Goal: Information Seeking & Learning: Learn about a topic

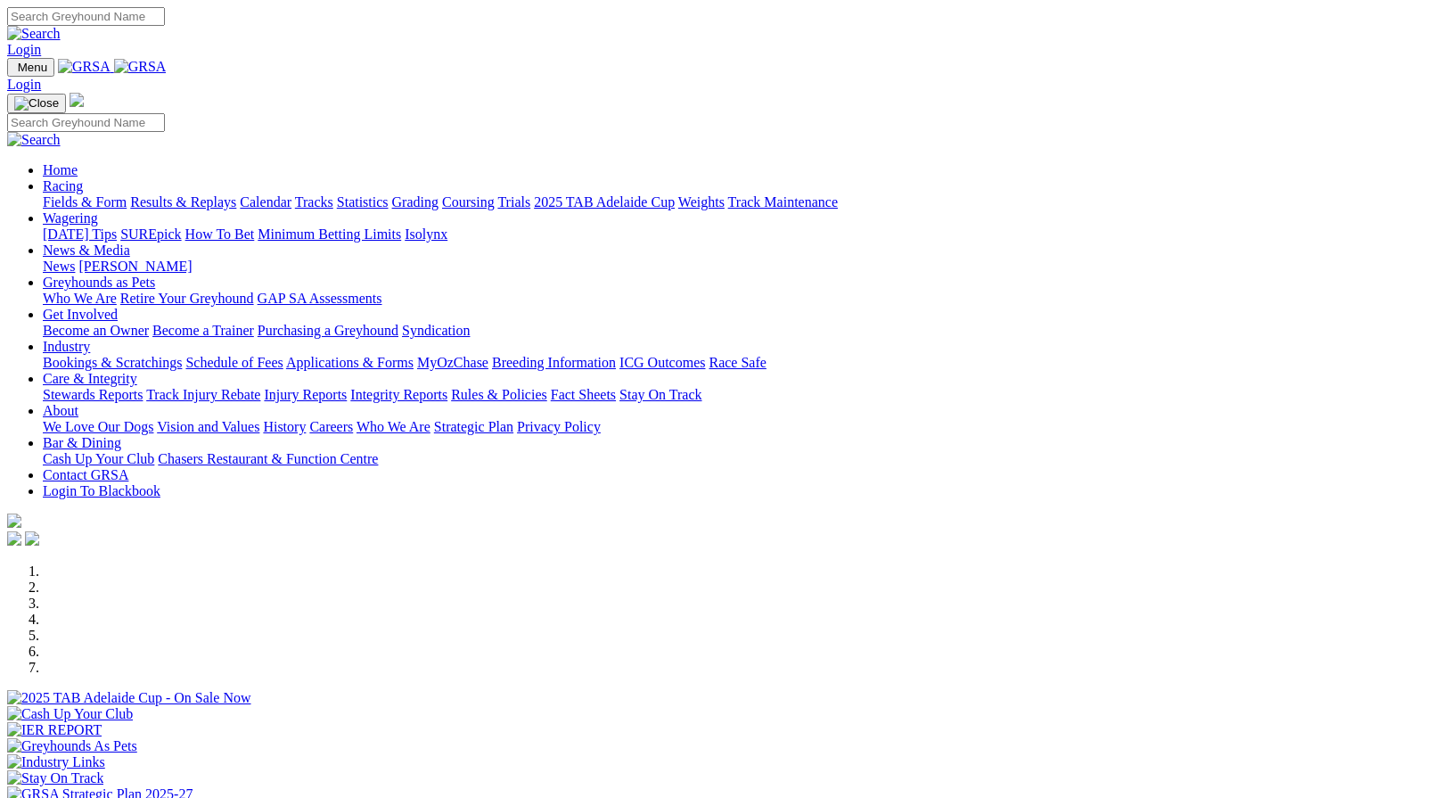
scroll to position [648, 0]
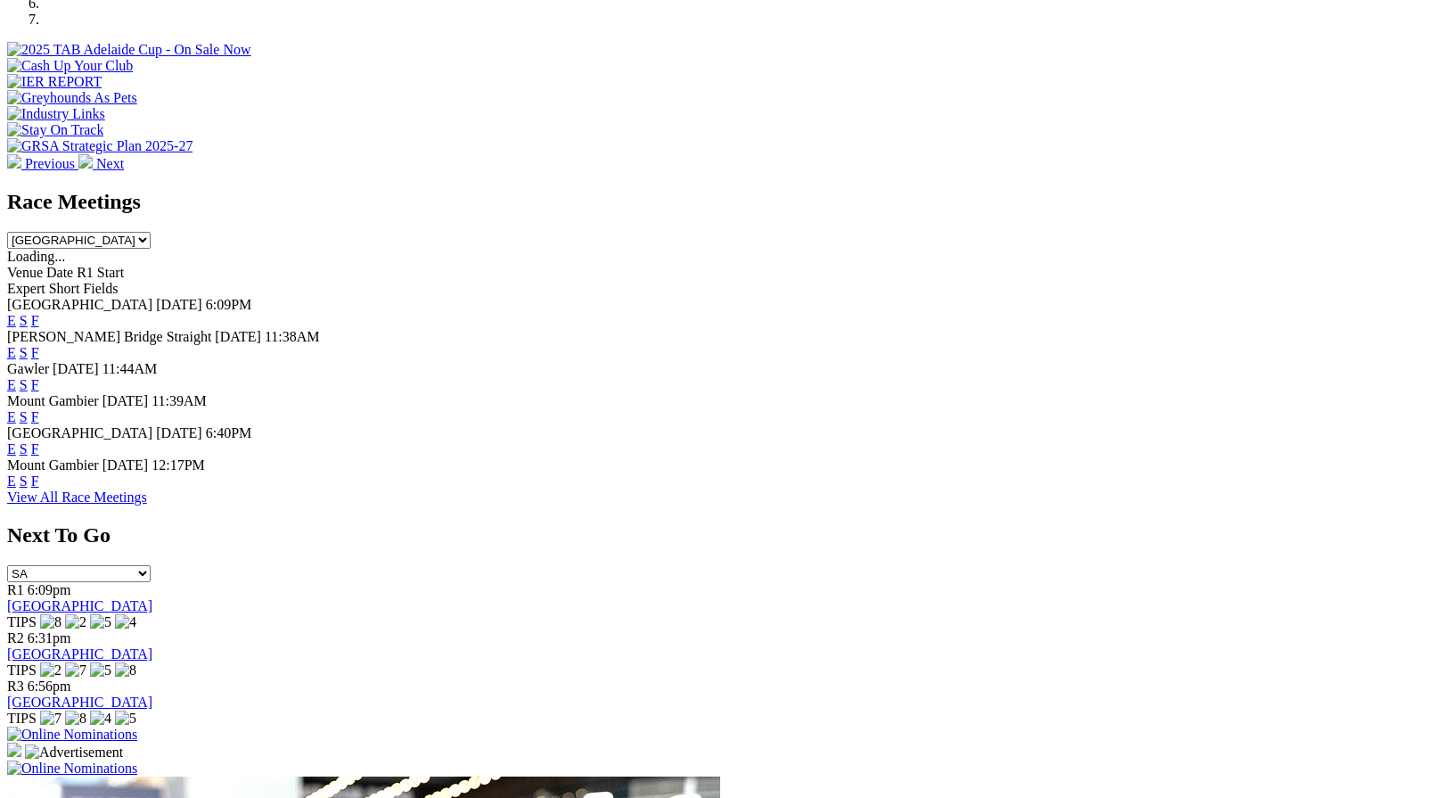
click at [39, 345] on link "F" at bounding box center [35, 352] width 8 height 15
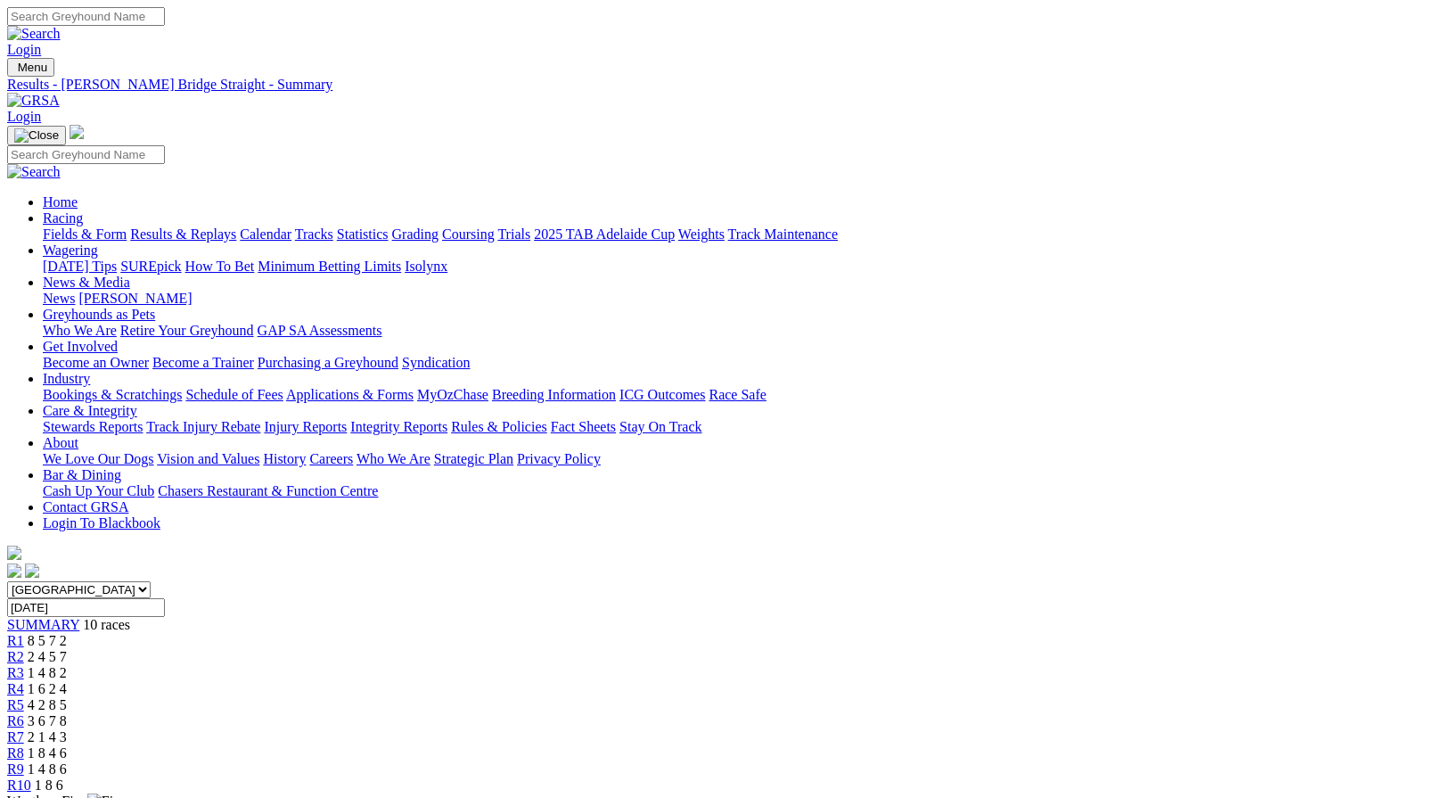
click at [217, 226] on link "Results & Replays" at bounding box center [183, 233] width 106 height 15
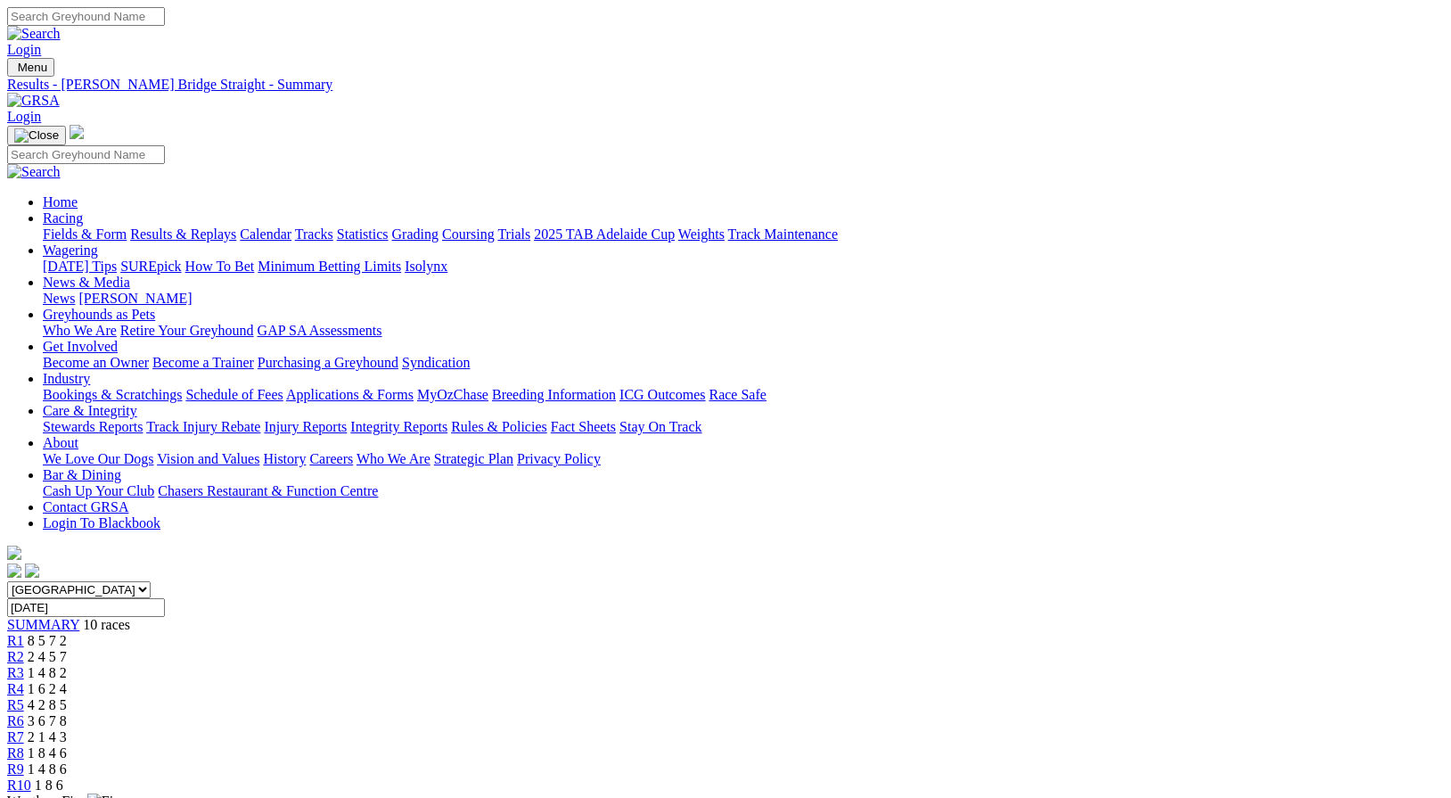
click at [96, 226] on link "Fields & Form" at bounding box center [85, 233] width 84 height 15
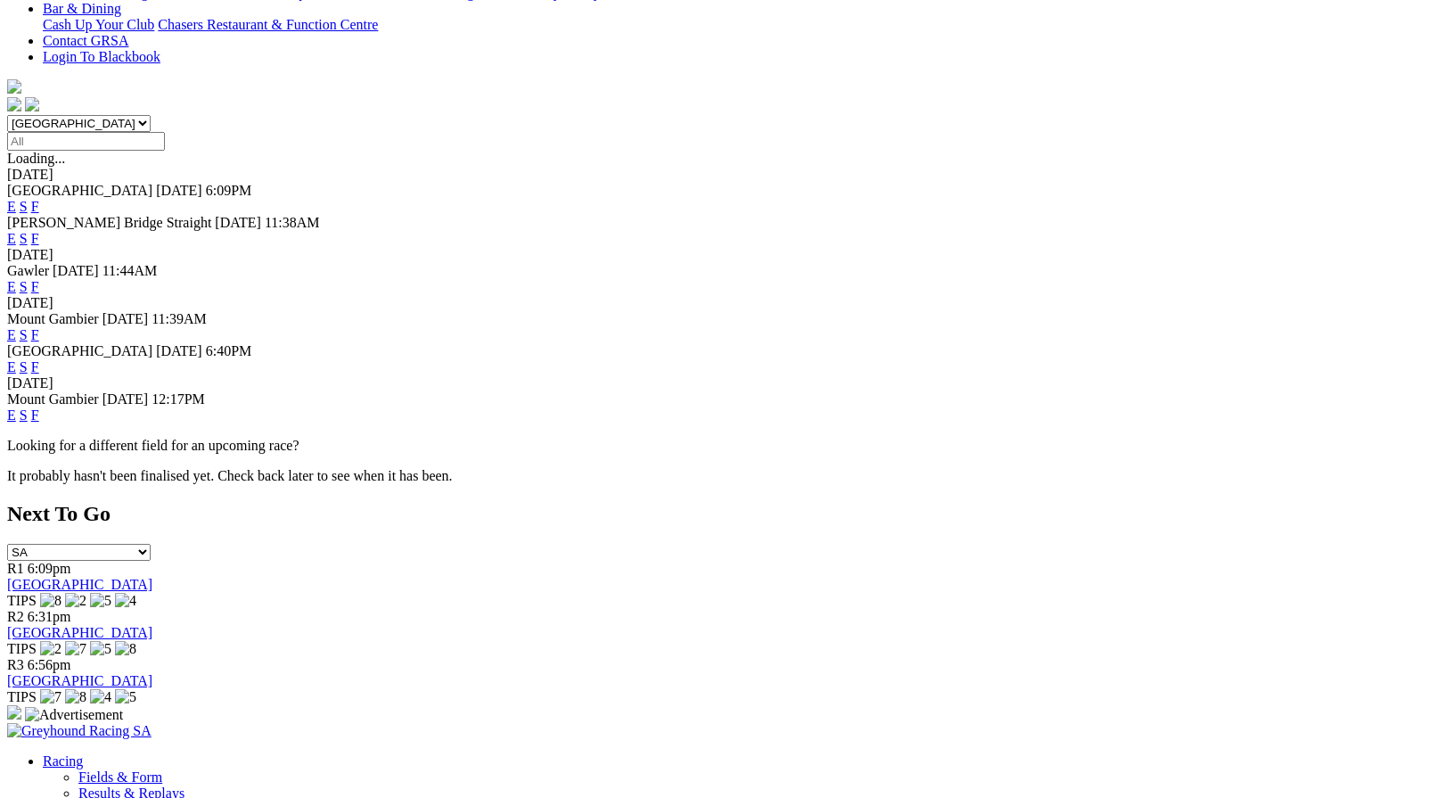
scroll to position [475, 0]
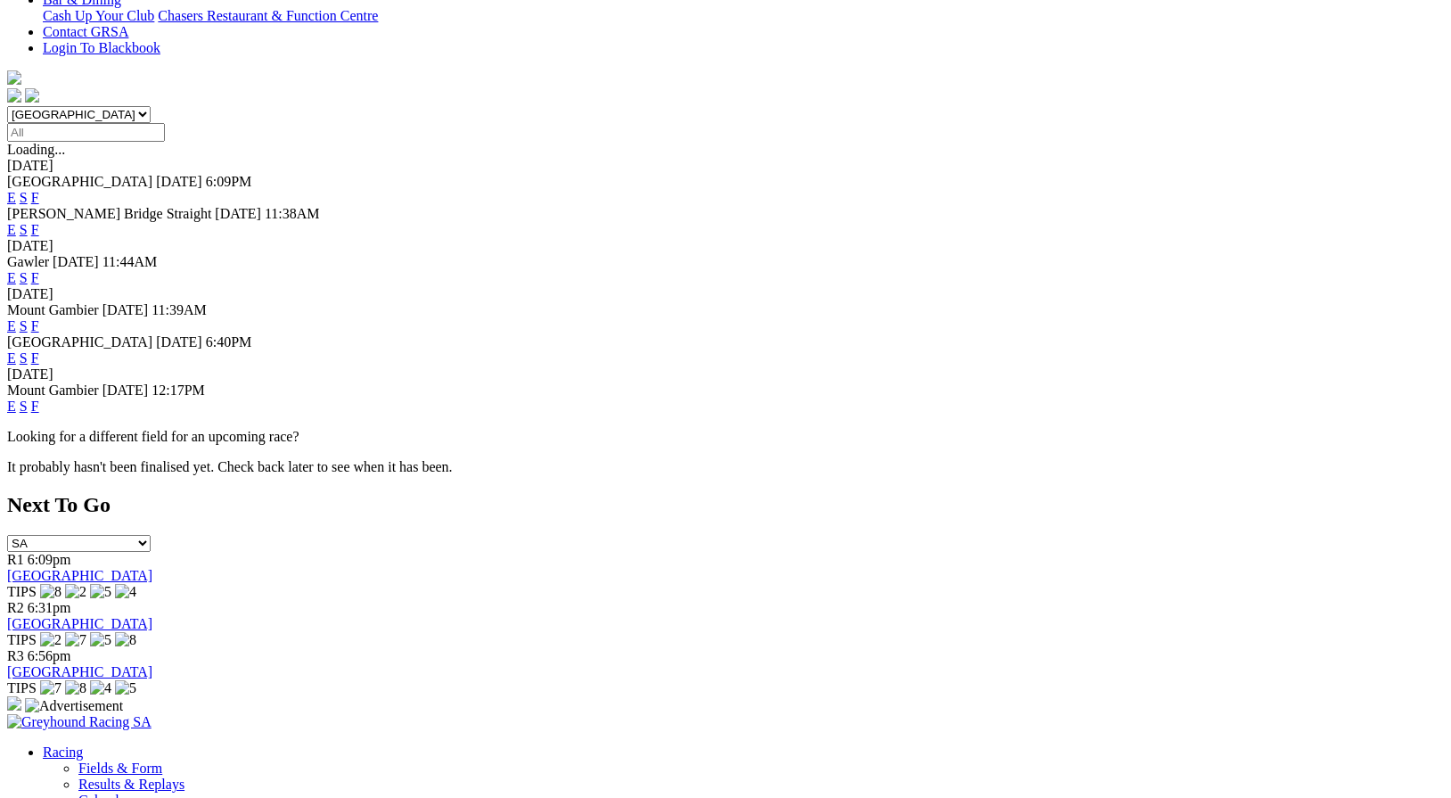
click at [39, 398] on link "F" at bounding box center [35, 405] width 8 height 15
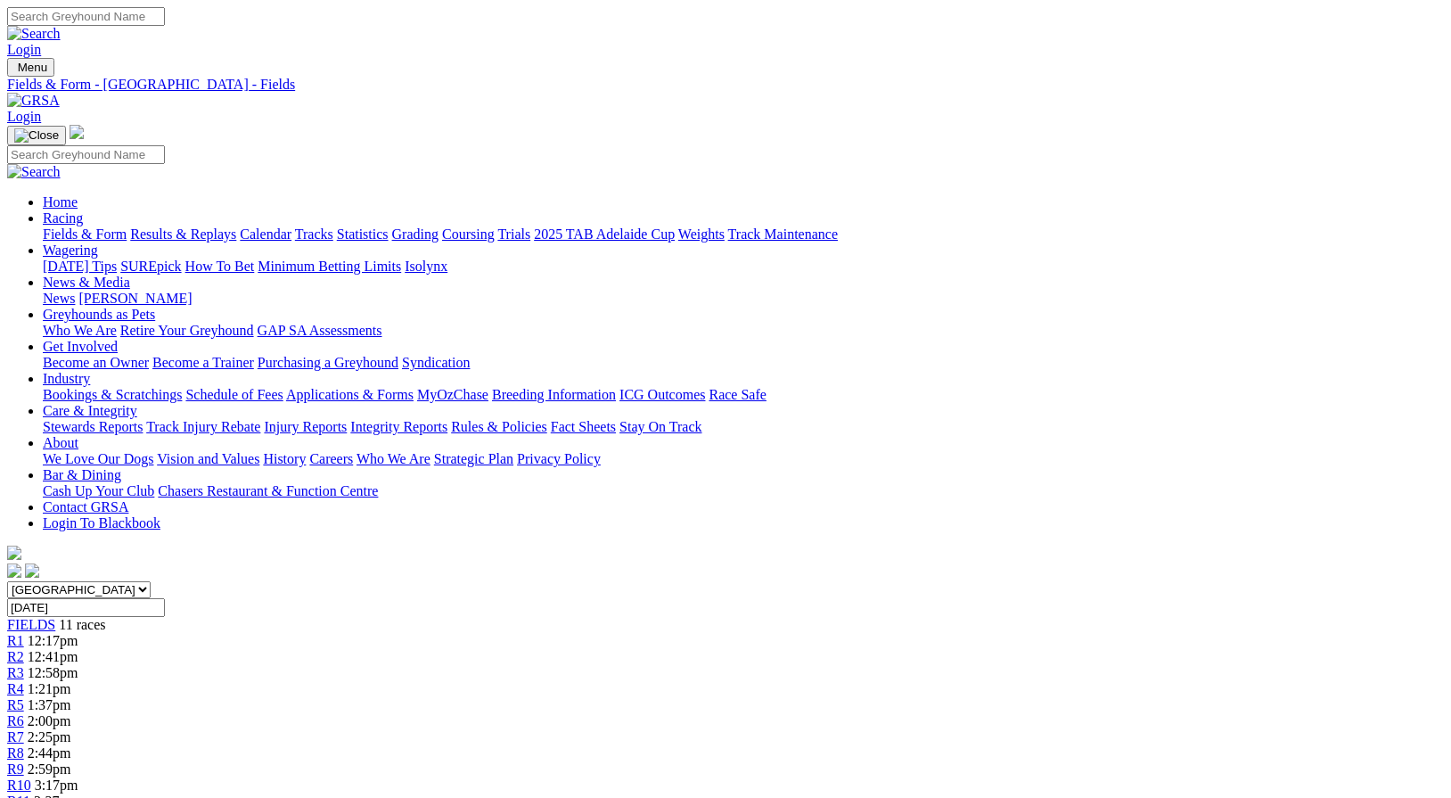
click at [81, 226] on link "Fields & Form" at bounding box center [85, 233] width 84 height 15
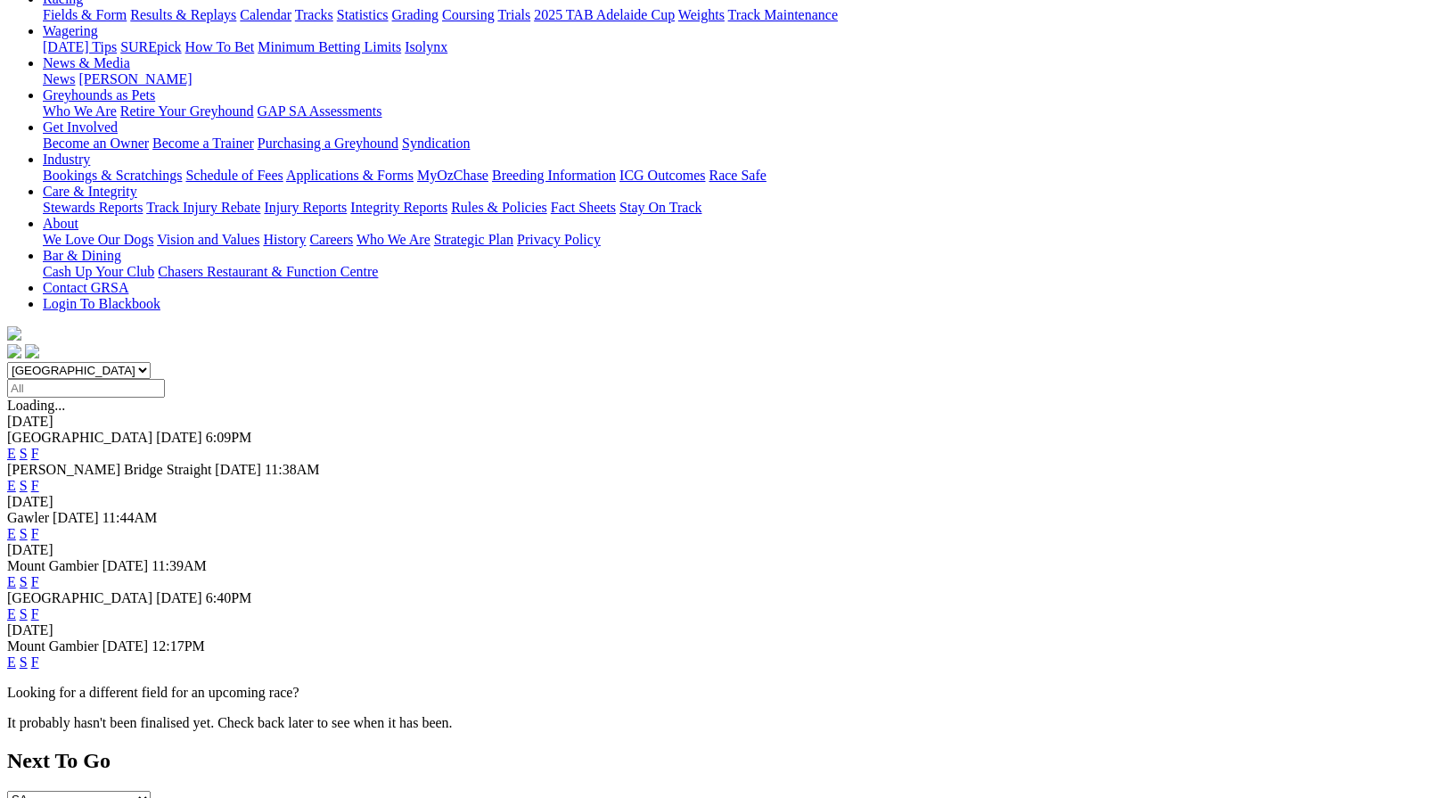
scroll to position [226, 0]
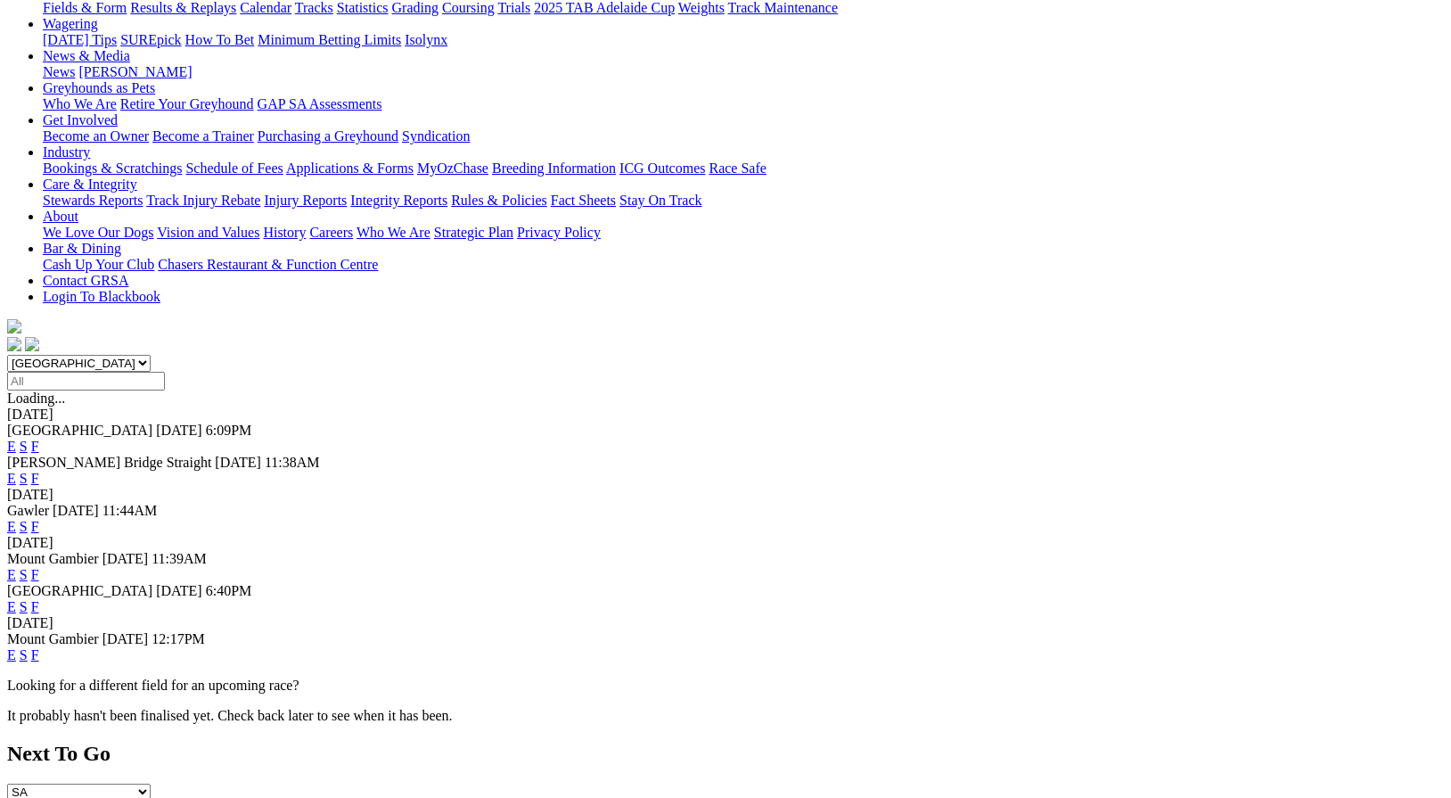
click at [39, 471] on link "F" at bounding box center [35, 478] width 8 height 15
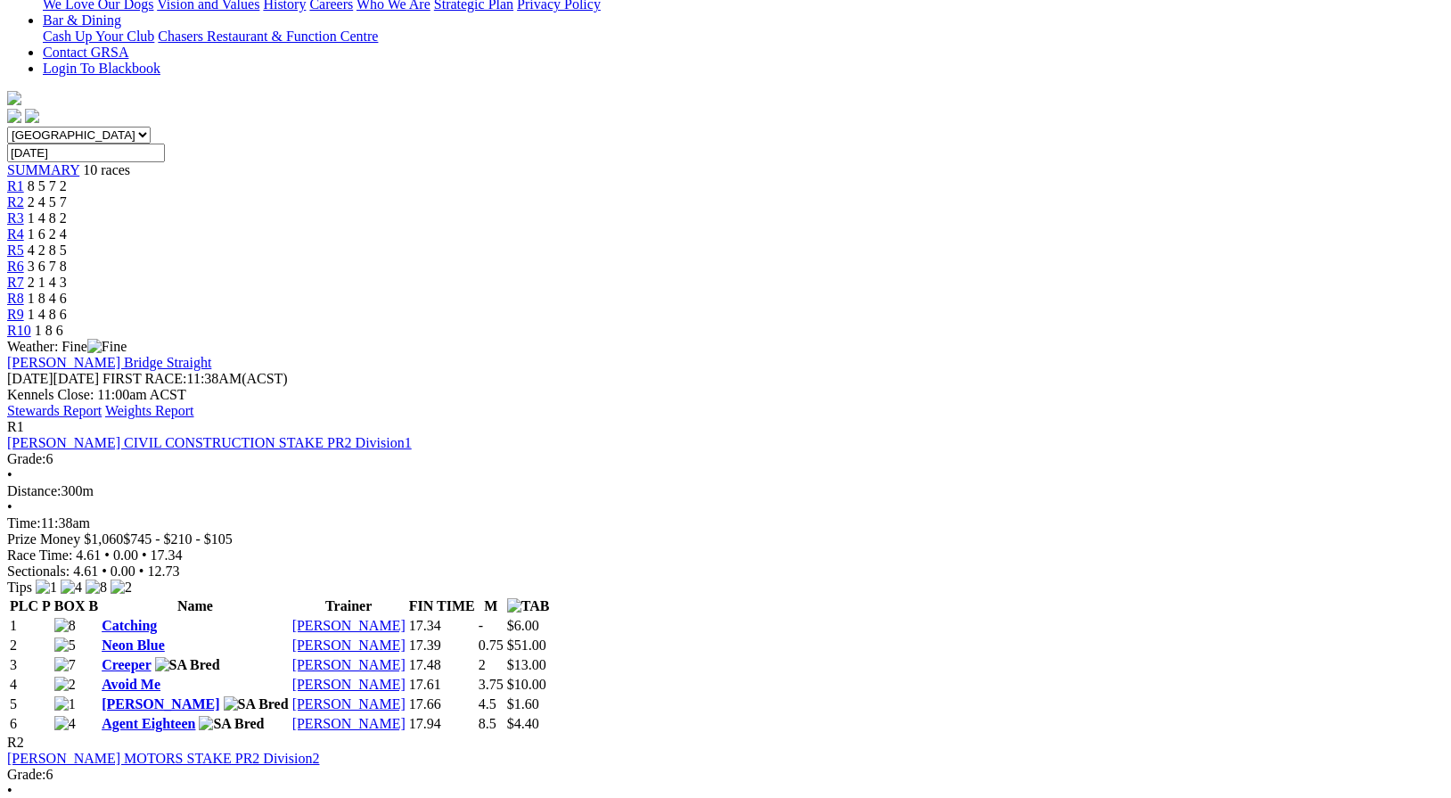
scroll to position [456, 0]
click at [157, 616] on link "Catching" at bounding box center [129, 623] width 55 height 15
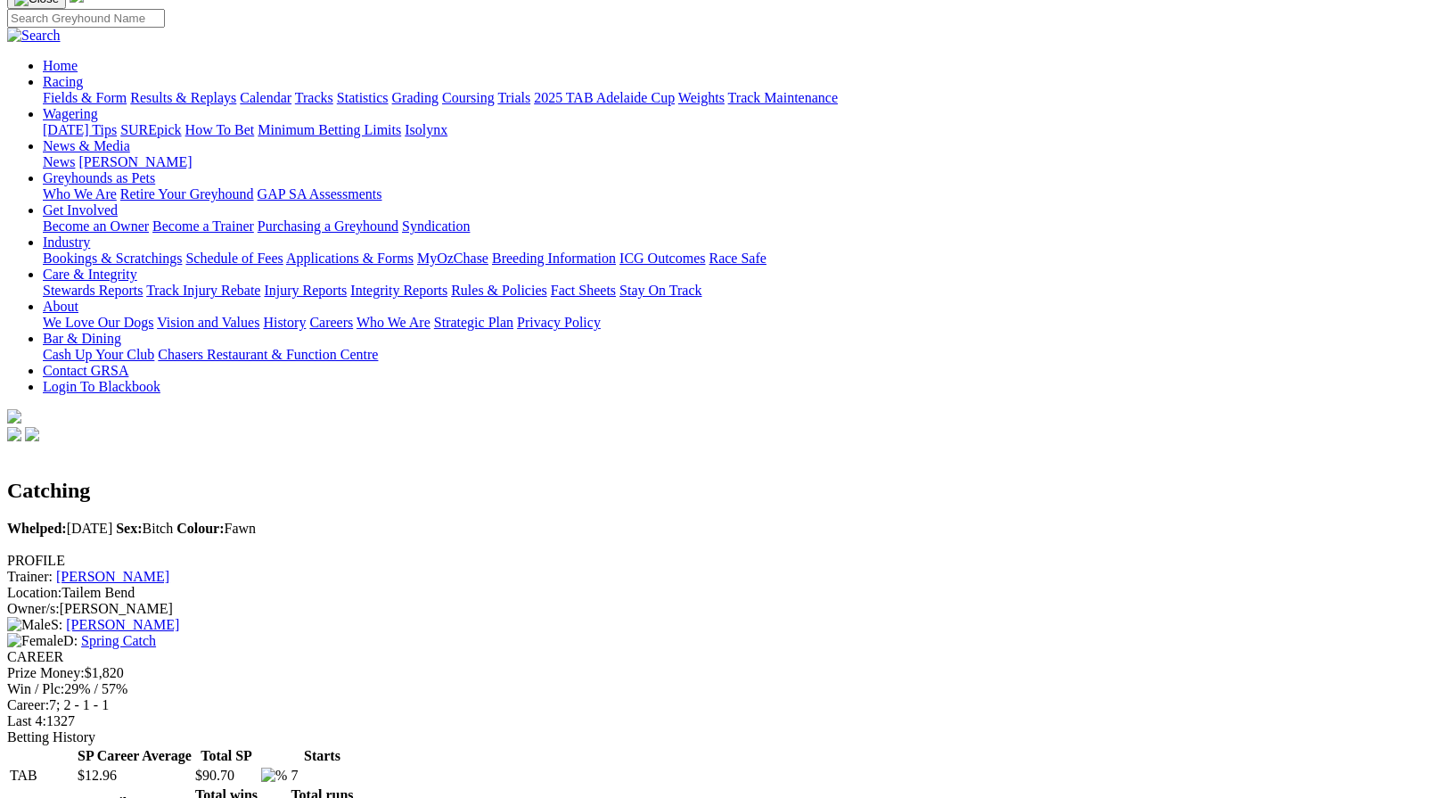
scroll to position [137, 0]
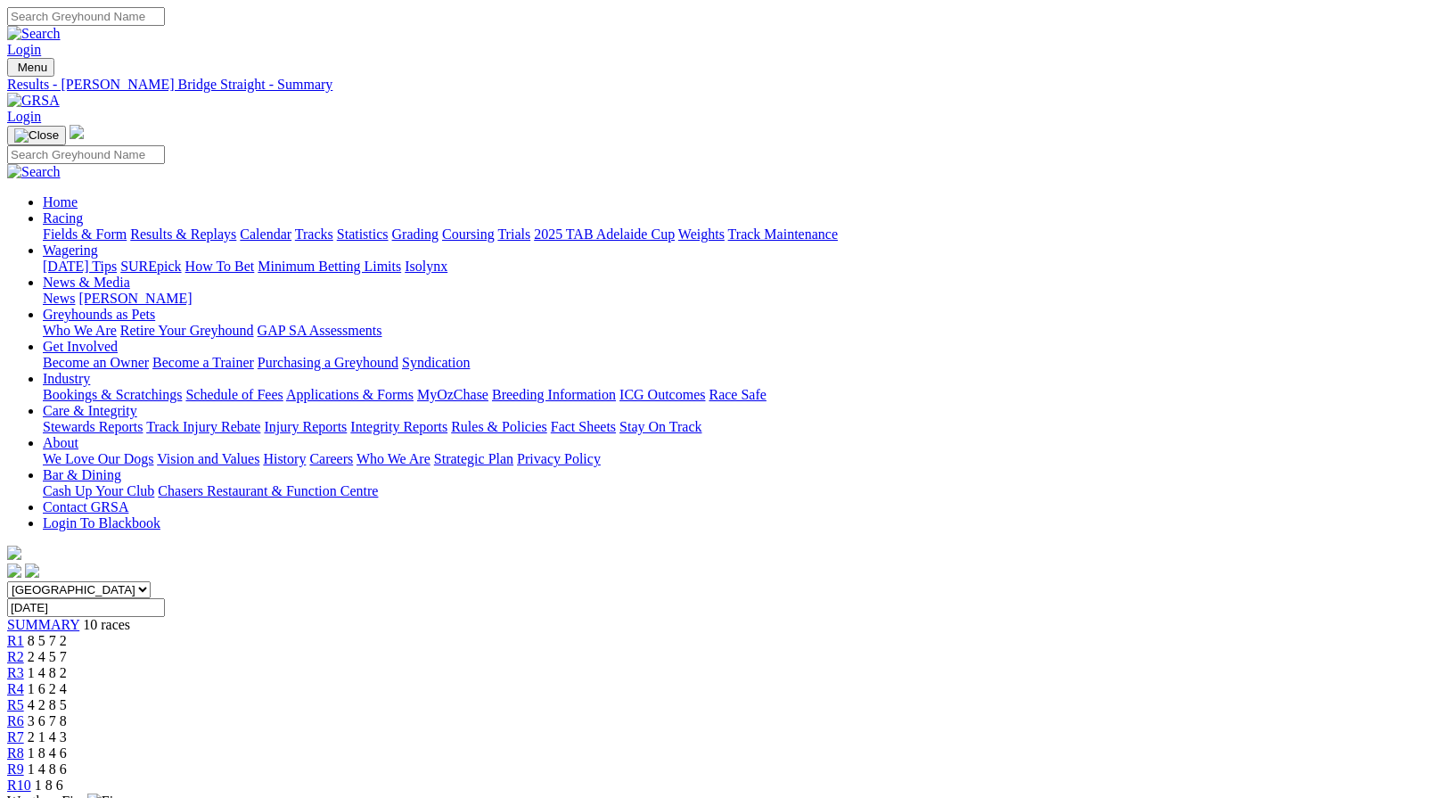
scroll to position [456, 0]
